Goal: Find specific page/section: Find specific page/section

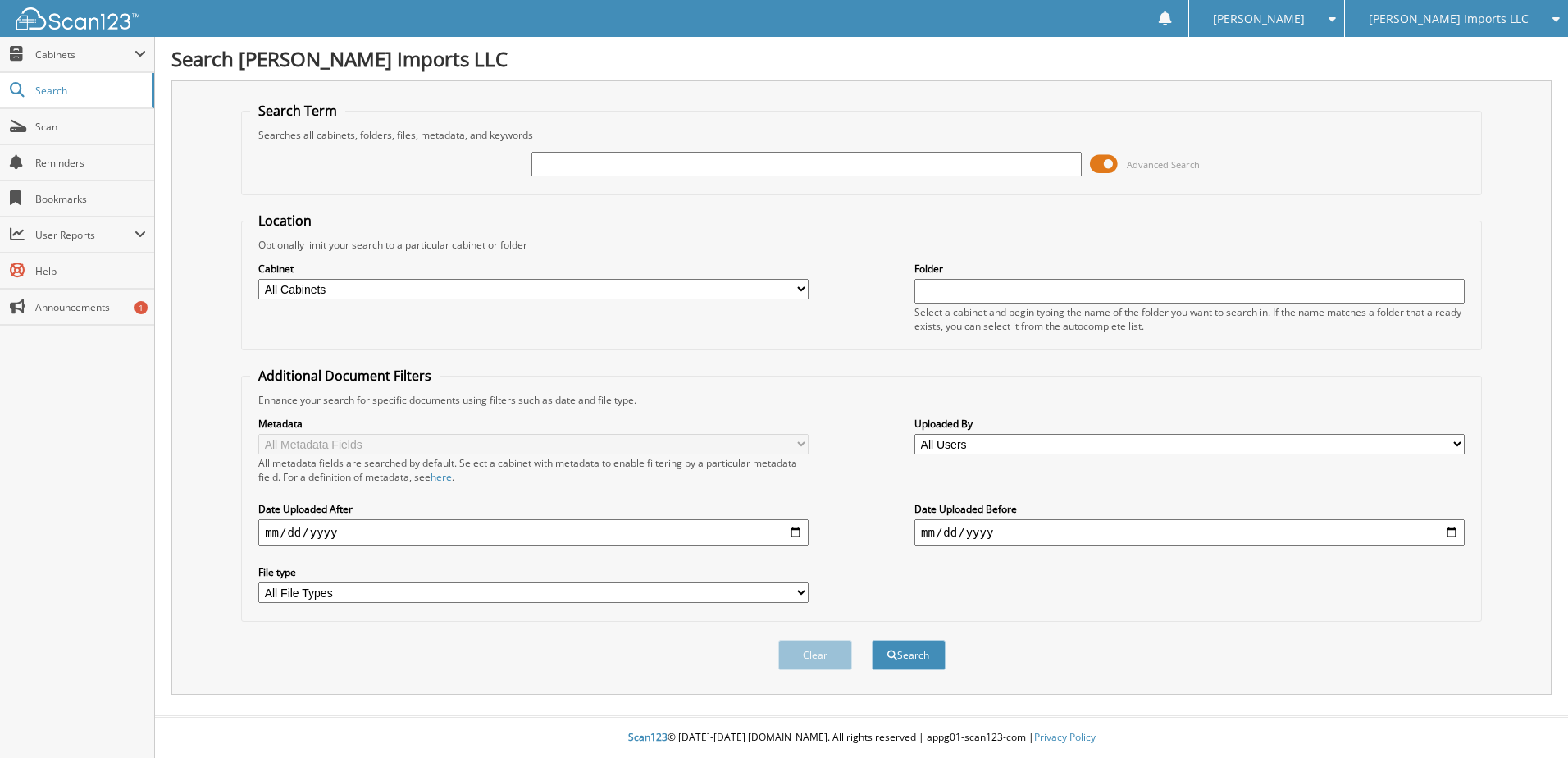
click at [1479, 20] on span "[PERSON_NAME] Imports LLC" at bounding box center [1449, 19] width 160 height 10
click at [1479, 59] on link "[PERSON_NAME] Inc (GMC)" at bounding box center [1456, 52] width 223 height 28
type input "g5078"
click at [872, 640] on button "Search" at bounding box center [908, 655] width 74 height 30
